Goal: Task Accomplishment & Management: Manage account settings

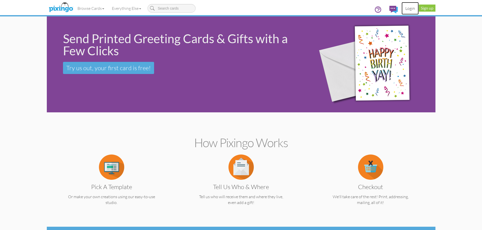
click at [410, 10] on link "Login" at bounding box center [409, 8] width 17 height 13
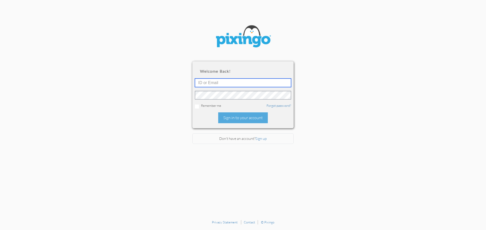
type input "[EMAIL_ADDRESS][DOMAIN_NAME]"
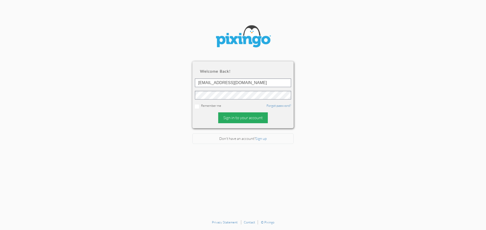
click at [243, 120] on div "Sign in to your account" at bounding box center [243, 118] width 50 height 11
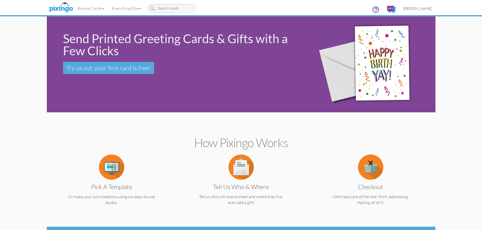
click at [420, 9] on span "[PERSON_NAME]" at bounding box center [417, 8] width 29 height 4
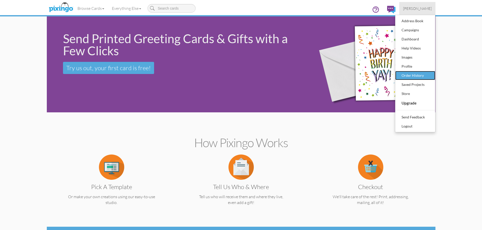
click at [411, 77] on div "Order History" at bounding box center [415, 76] width 30 height 8
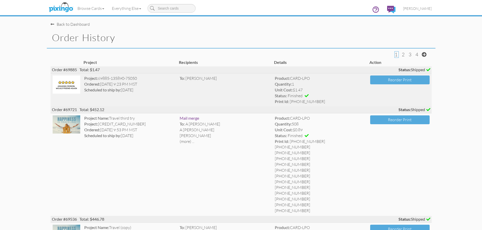
click at [69, 87] on img at bounding box center [67, 85] width 28 height 18
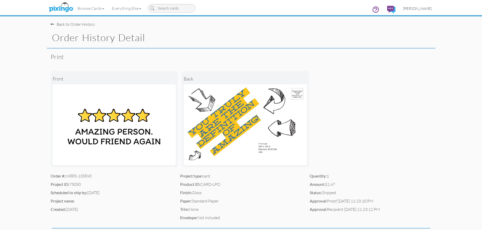
click at [417, 9] on span "[PERSON_NAME]" at bounding box center [417, 8] width 29 height 4
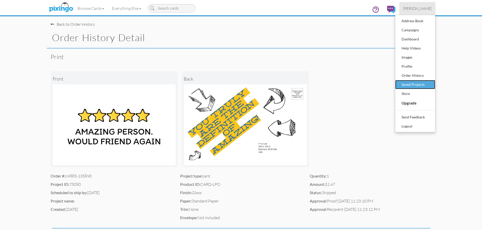
click at [414, 84] on div "Saved Projects" at bounding box center [415, 85] width 30 height 8
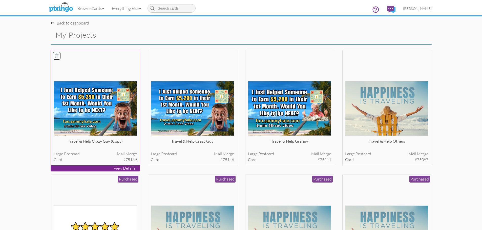
click at [99, 100] on img at bounding box center [95, 108] width 83 height 55
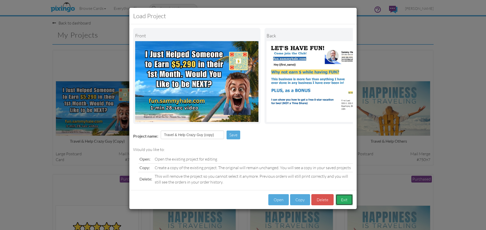
click at [344, 206] on button "Exit" at bounding box center [343, 199] width 17 height 11
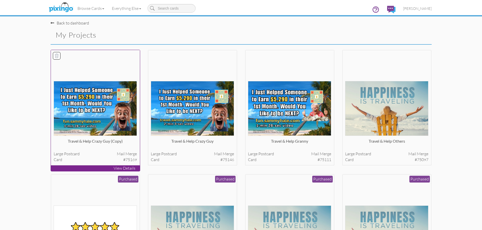
click at [94, 108] on img at bounding box center [95, 108] width 83 height 55
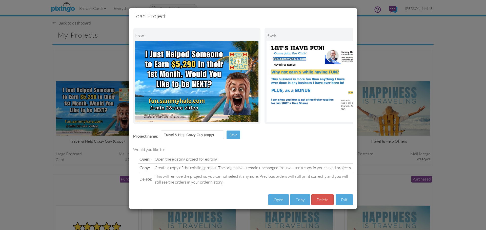
click at [470, 149] on div "Load Project Front back Project name: Travel & Help Crazy Guy (copy) Save Would…" at bounding box center [243, 115] width 486 height 230
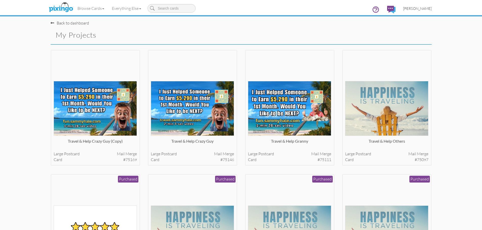
click at [419, 7] on span "[PERSON_NAME]" at bounding box center [417, 8] width 29 height 4
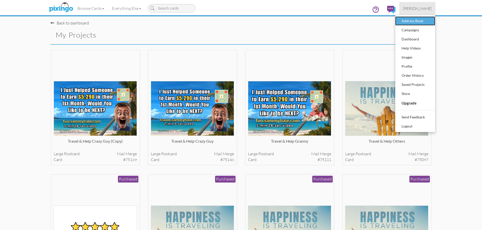
click at [407, 22] on div "Address Book" at bounding box center [415, 21] width 30 height 8
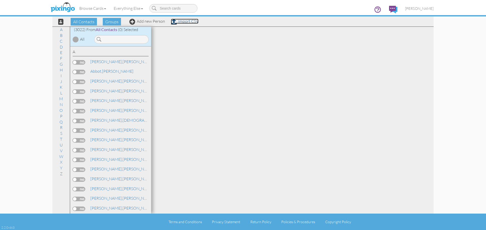
click at [189, 21] on link "Import CSV" at bounding box center [185, 21] width 28 height 5
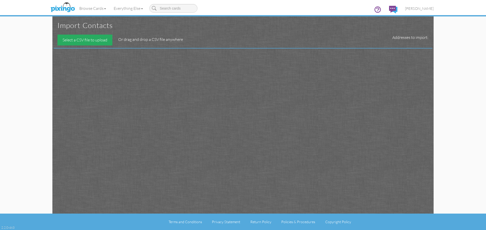
click at [93, 41] on div "Select a CSV file to upload" at bounding box center [84, 40] width 55 height 11
type input "C:\fakepath\[PERSON_NAME] 10K #3 500 TX.csv"
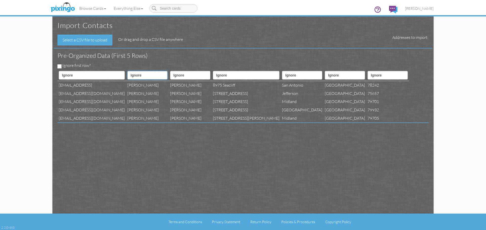
click at [156, 74] on select "Ignore ---------- First name Last name ---------- Address 1 Address 2 City Stat…" at bounding box center [147, 75] width 40 height 9
select select "object:11465"
click at [127, 71] on select "Ignore ---------- First name Last name ---------- Address 1 Address 2 City Stat…" at bounding box center [147, 75] width 40 height 9
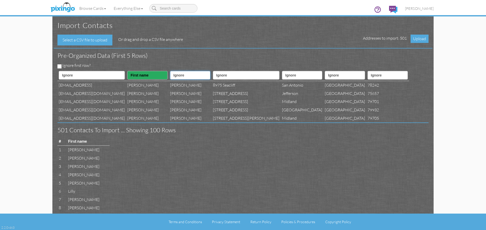
click at [204, 76] on select "Ignore ---------- First name Last name ---------- Address 1 Address 2 City Stat…" at bounding box center [190, 75] width 40 height 9
select select "object:11466"
click at [170, 71] on select "Ignore ---------- First name Last name ---------- Address 1 Address 2 City Stat…" at bounding box center [190, 75] width 40 height 9
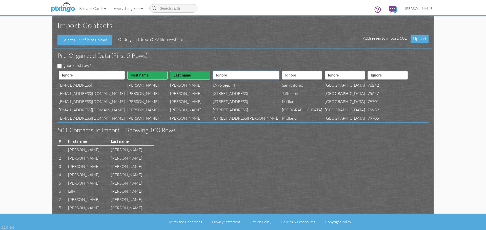
click at [252, 76] on select "Ignore ---------- First name Last name ---------- Address 1 Address 2 City Stat…" at bounding box center [246, 75] width 67 height 9
click at [426, 8] on span "[PERSON_NAME]" at bounding box center [419, 8] width 29 height 4
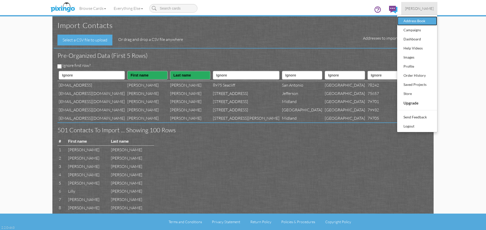
click at [418, 22] on div "Address Book" at bounding box center [417, 21] width 30 height 8
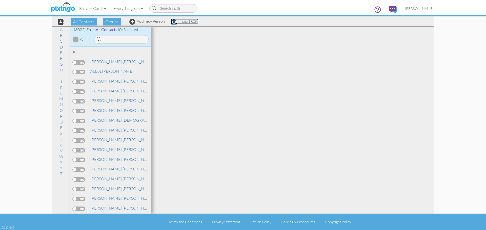
click at [186, 23] on link "Import CSV" at bounding box center [185, 21] width 28 height 5
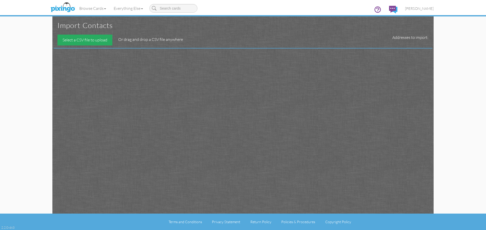
click at [93, 39] on div "Select a CSV file to upload" at bounding box center [84, 40] width 55 height 11
type input "C:\fakepath\[PERSON_NAME] 10K #3 500 TX.csv"
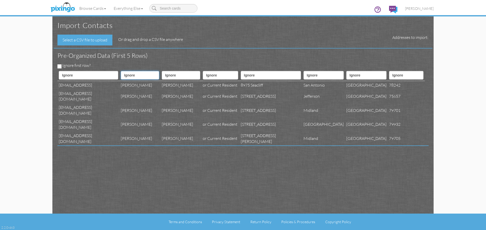
click at [153, 76] on select "Ignore ---------- First name Last name ---------- Address 1 Address 2 City Stat…" at bounding box center [140, 75] width 38 height 9
select select "object:18380"
click at [121, 71] on select "Ignore ---------- First name Last name ---------- Address 1 Address 2 City Stat…" at bounding box center [140, 75] width 38 height 9
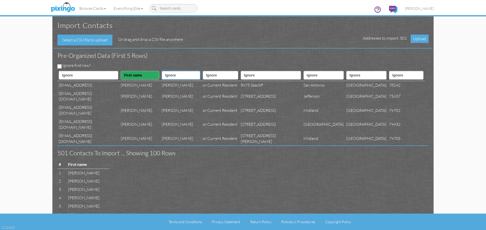
click at [195, 76] on select "Ignore ---------- First name Last name ---------- Address 1 Address 2 City Stat…" at bounding box center [181, 75] width 38 height 9
select select "object:18381"
click at [162, 71] on select "Ignore ---------- First name Last name ---------- Address 1 Address 2 City Stat…" at bounding box center [181, 75] width 38 height 9
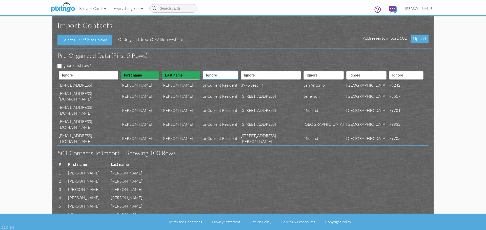
click at [238, 76] on select "Ignore ---------- First name Last name ---------- Address 1 Address 2 City Stat…" at bounding box center [220, 75] width 35 height 9
select select "object:18383"
click at [203, 71] on select "Ignore ---------- First name Last name ---------- Address 1 Address 2 City Stat…" at bounding box center [220, 75] width 35 height 9
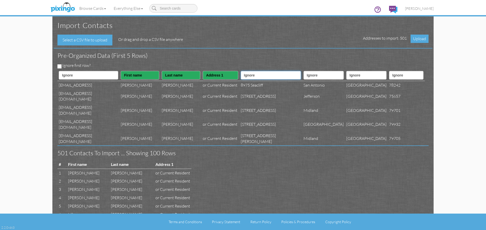
click at [285, 76] on select "Ignore ---------- First name Last name ---------- Address 1 Address 2 City Stat…" at bounding box center [271, 75] width 60 height 9
select select "object:18384"
click at [246, 71] on select "Ignore ---------- First name Last name ---------- Address 1 Address 2 City Stat…" at bounding box center [271, 75] width 60 height 9
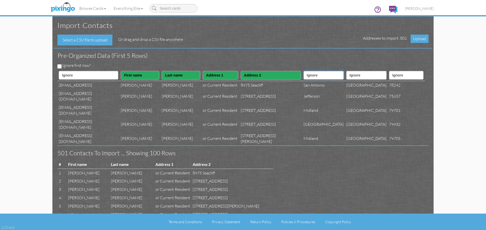
click at [328, 76] on select "Ignore ---------- First name Last name ---------- Address 1 Address 2 City Stat…" at bounding box center [323, 75] width 40 height 9
select select "object:18385"
click at [303, 71] on select "Ignore ---------- First name Last name ---------- Address 1 Address 2 City Stat…" at bounding box center [323, 75] width 40 height 9
click at [373, 76] on select "Ignore ---------- First name Last name ---------- Address 1 Address 2 City Stat…" at bounding box center [366, 75] width 40 height 9
select select "object:18386"
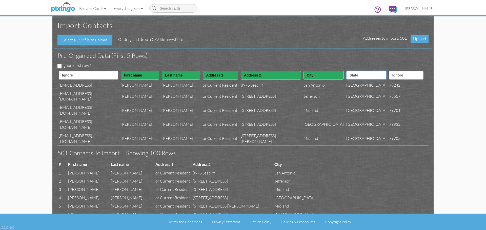
click at [346, 71] on select "Ignore ---------- First name Last name ---------- Address 1 Address 2 City Stat…" at bounding box center [366, 75] width 40 height 9
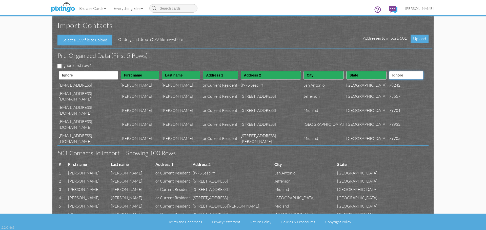
click at [416, 75] on select "Ignore ---------- First name Last name ---------- Address 1 Address 2 City Stat…" at bounding box center [406, 75] width 34 height 9
select select "object:18387"
click at [389, 71] on select "Ignore ---------- First name Last name ---------- Address 1 Address 2 City Stat…" at bounding box center [406, 75] width 34 height 9
click at [419, 38] on span "Upload" at bounding box center [419, 39] width 18 height 8
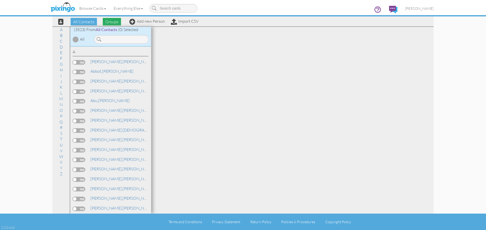
click at [108, 22] on span "Groups" at bounding box center [112, 22] width 18 height 8
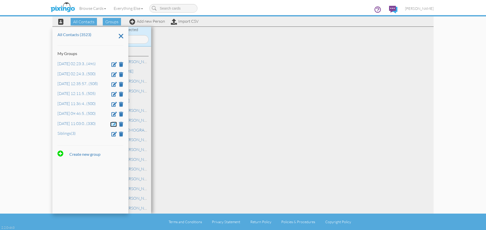
click at [113, 124] on span at bounding box center [114, 124] width 6 height 5
click at [96, 125] on input "[DATE] 11:03:00 PM" at bounding box center [90, 124] width 66 height 9
click at [100, 123] on input "[DATE] 11:03:00 PM" at bounding box center [90, 124] width 66 height 9
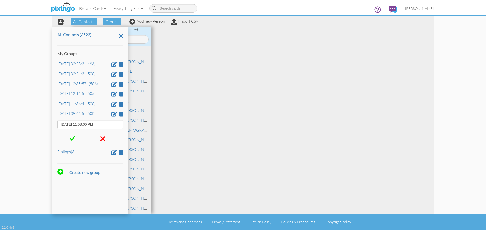
click at [94, 124] on input "[DATE] 11:03:00 PM" at bounding box center [90, 124] width 66 height 9
type input "[DATE], [PERSON_NAME] [GEOGRAPHIC_DATA] list 1"
click at [71, 139] on span at bounding box center [72, 139] width 5 height 8
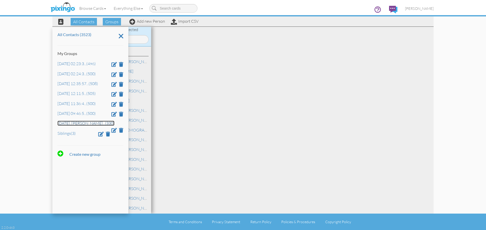
click at [77, 125] on link "[DATE], [PERSON_NAME] ... (330)" at bounding box center [85, 123] width 57 height 5
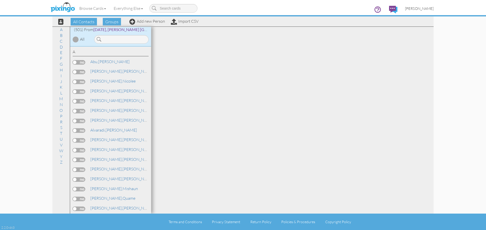
click at [421, 10] on span "[PERSON_NAME]" at bounding box center [419, 8] width 29 height 4
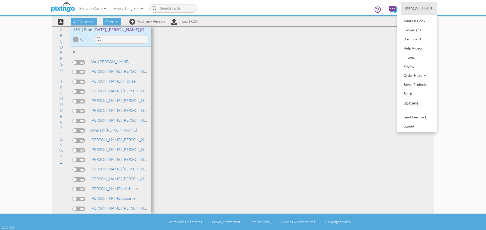
click at [485, 77] on contacts "Toggle navigation Visit Pixingo Mobile Browse Cards Business Accounting Automot…" at bounding box center [243, 115] width 486 height 230
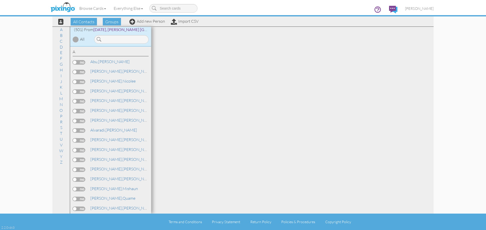
click at [470, 68] on contacts "Toggle navigation Visit Pixingo Mobile Browse Cards Business Accounting Automot…" at bounding box center [243, 115] width 486 height 230
